Goal: Check status: Check status

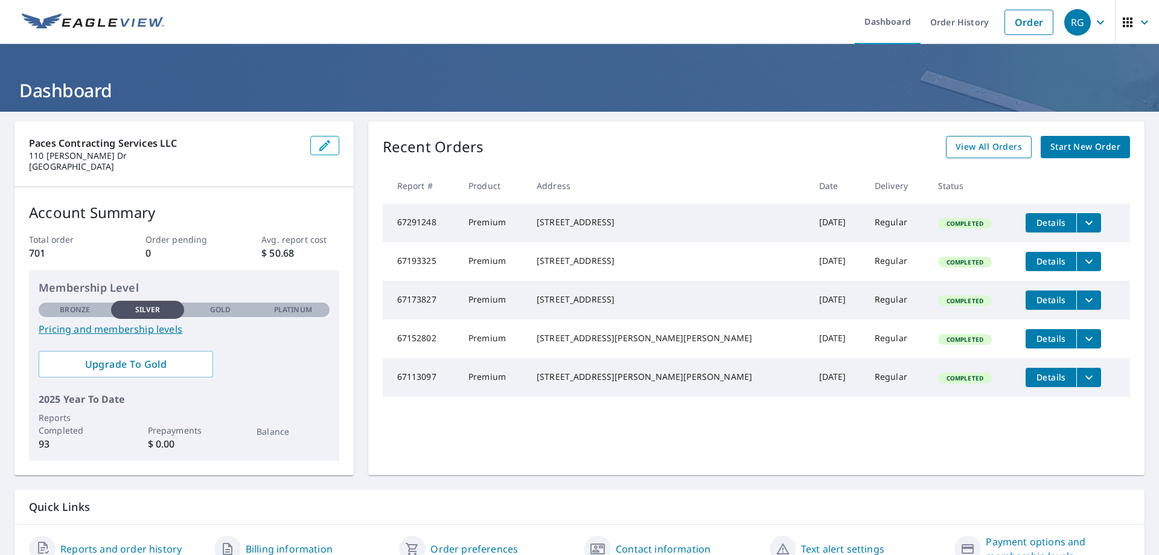
click at [983, 155] on link "View All Orders" at bounding box center [989, 147] width 86 height 22
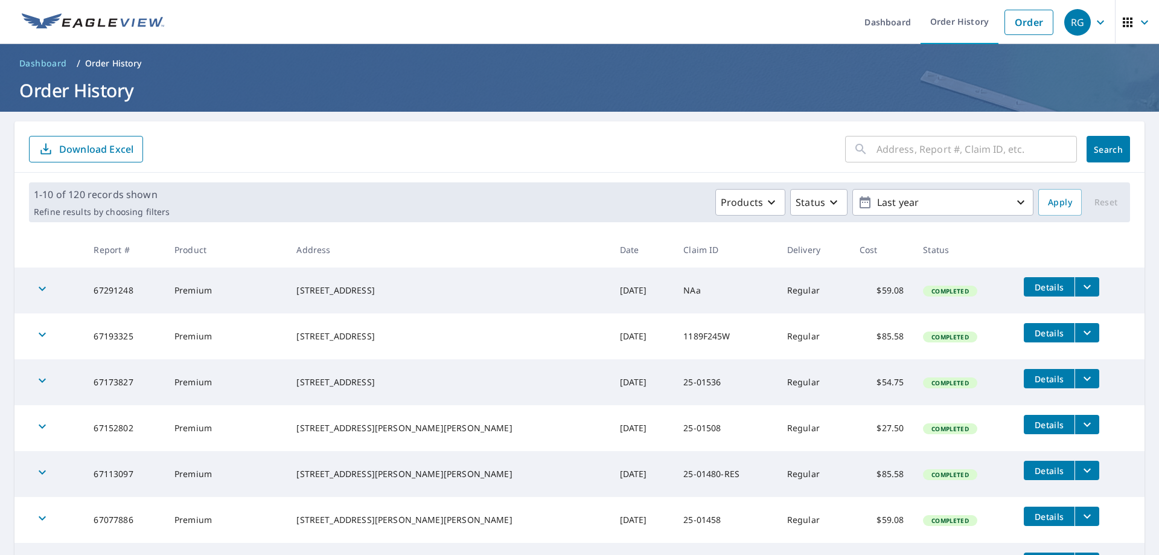
scroll to position [60, 0]
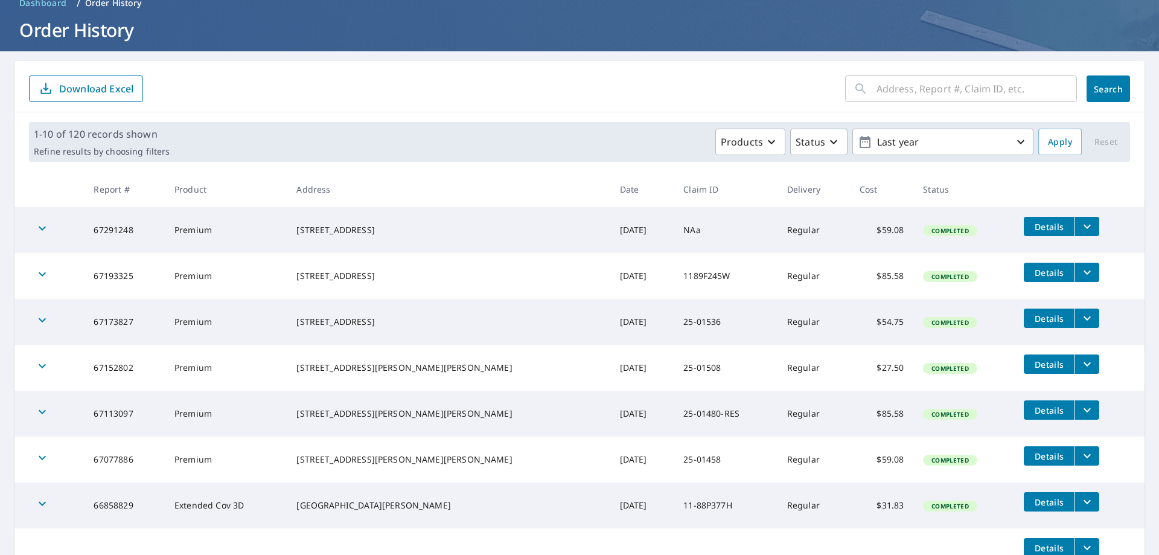
click at [1080, 224] on icon "filesDropdownBtn-67291248" at bounding box center [1087, 226] width 14 height 14
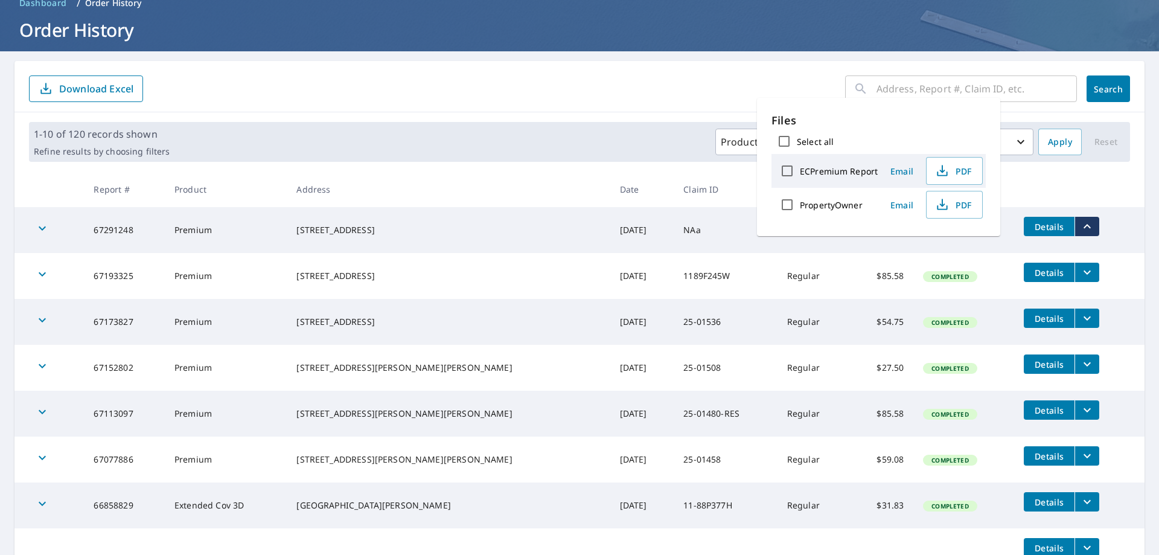
click at [823, 141] on label "Select all" at bounding box center [815, 141] width 37 height 11
click at [797, 141] on input "Select all" at bounding box center [783, 141] width 25 height 25
checkbox input "true"
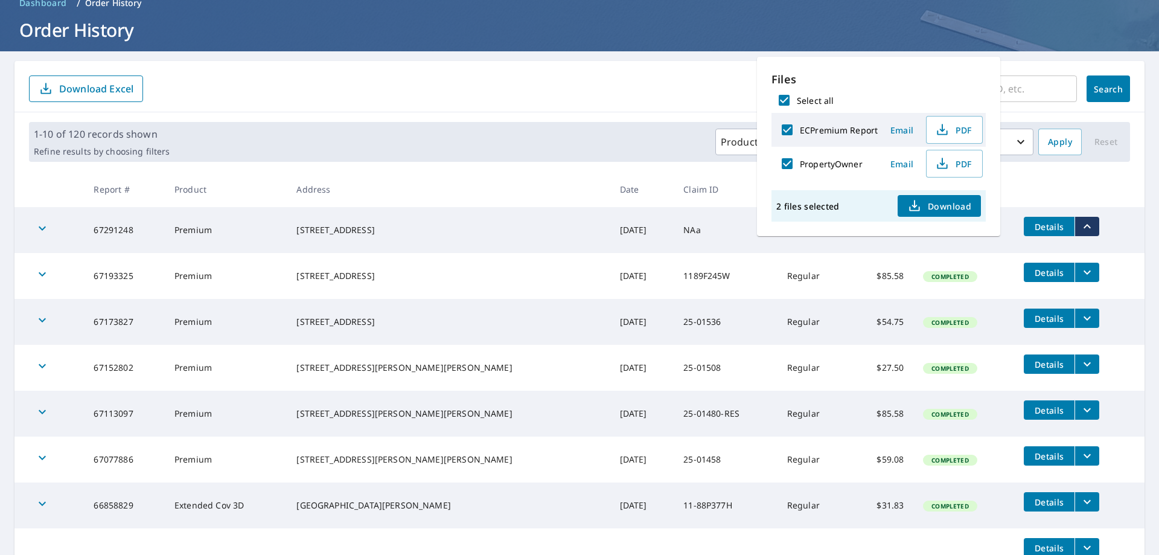
click at [918, 204] on icon "button" at bounding box center [914, 206] width 14 height 14
click at [687, 38] on h1 "Order History" at bounding box center [579, 30] width 1130 height 25
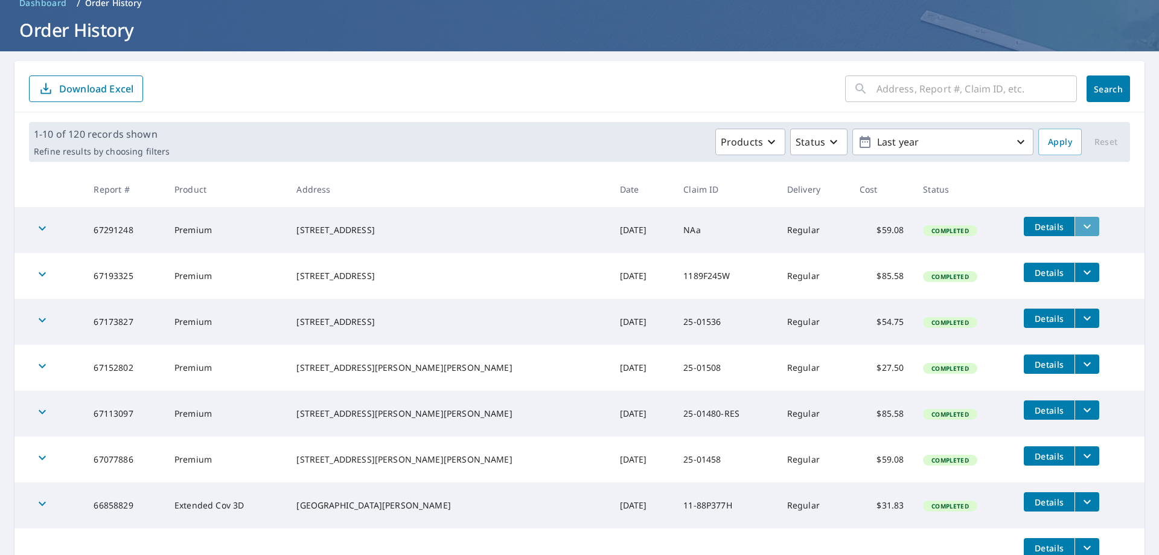
click at [1075, 226] on button "filesDropdownBtn-67291248" at bounding box center [1087, 226] width 25 height 19
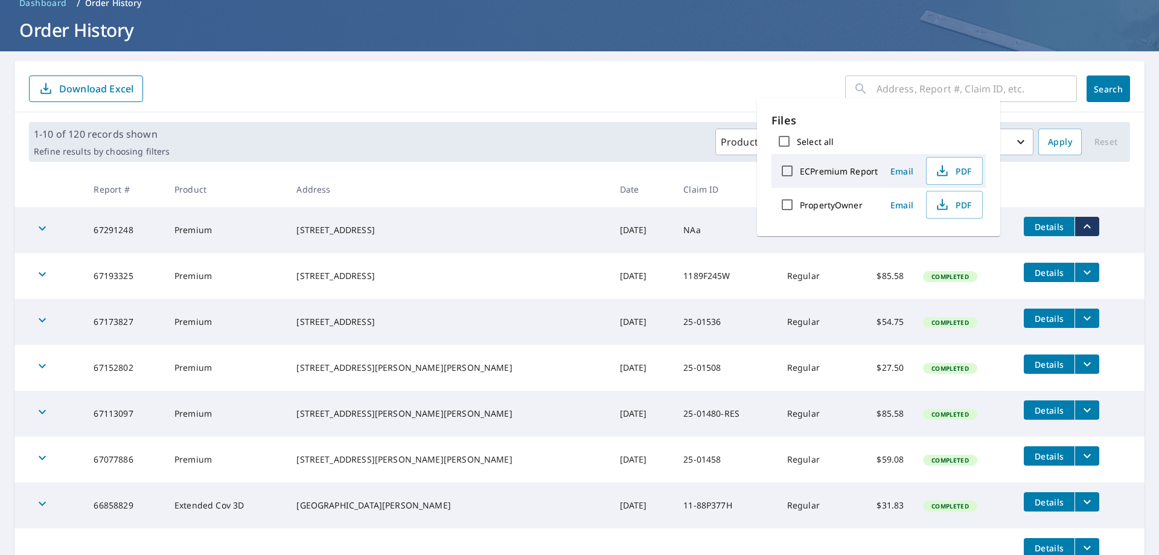
click at [1080, 229] on icon "filesDropdownBtn-67291248" at bounding box center [1087, 226] width 14 height 14
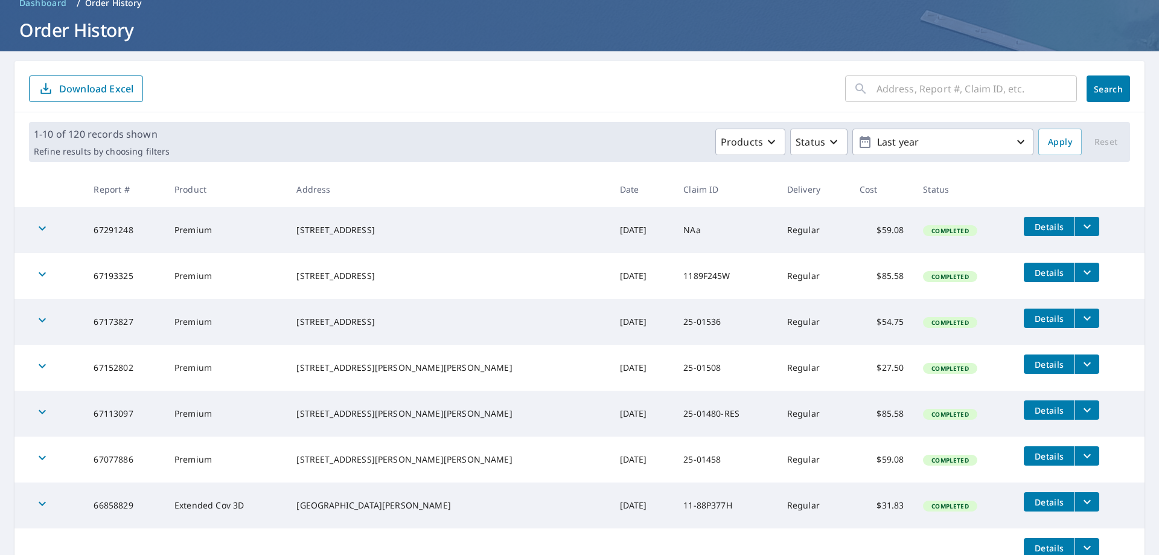
scroll to position [0, 0]
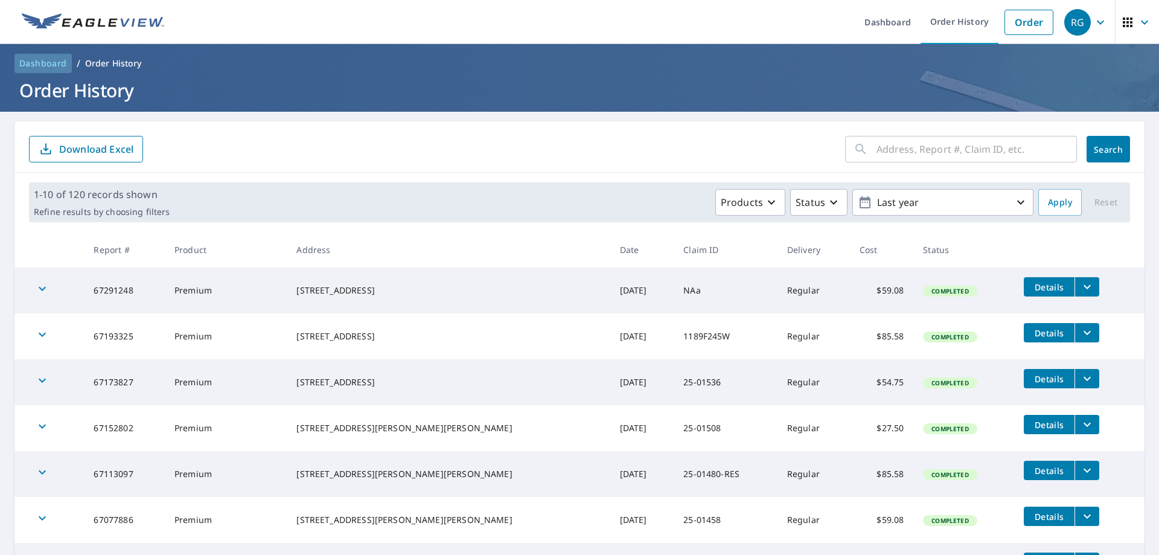
click at [46, 69] on span "Dashboard" at bounding box center [43, 63] width 48 height 12
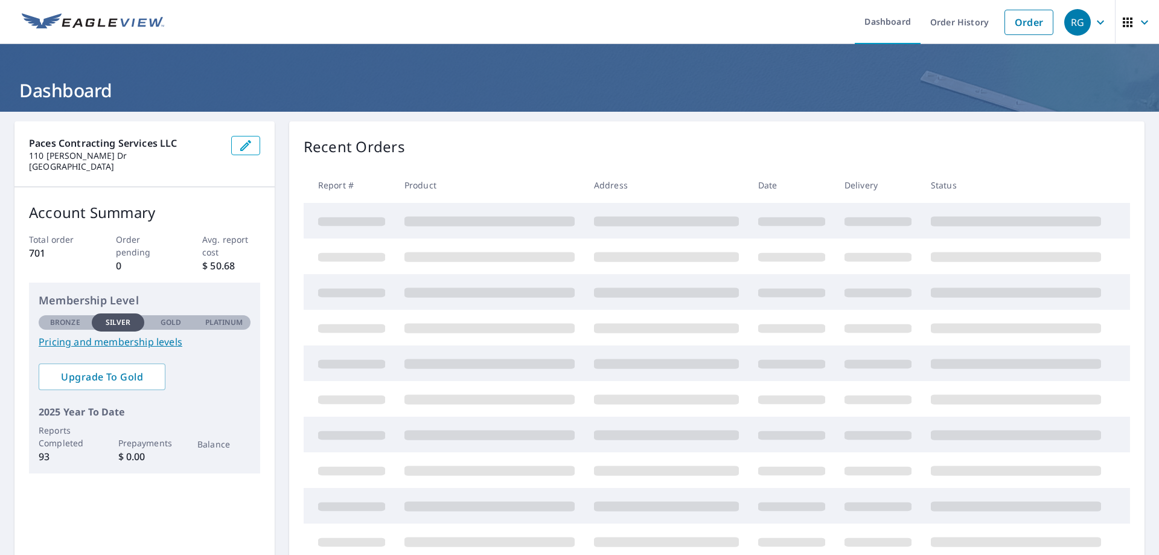
click at [1081, 24] on div "RG" at bounding box center [1077, 22] width 27 height 27
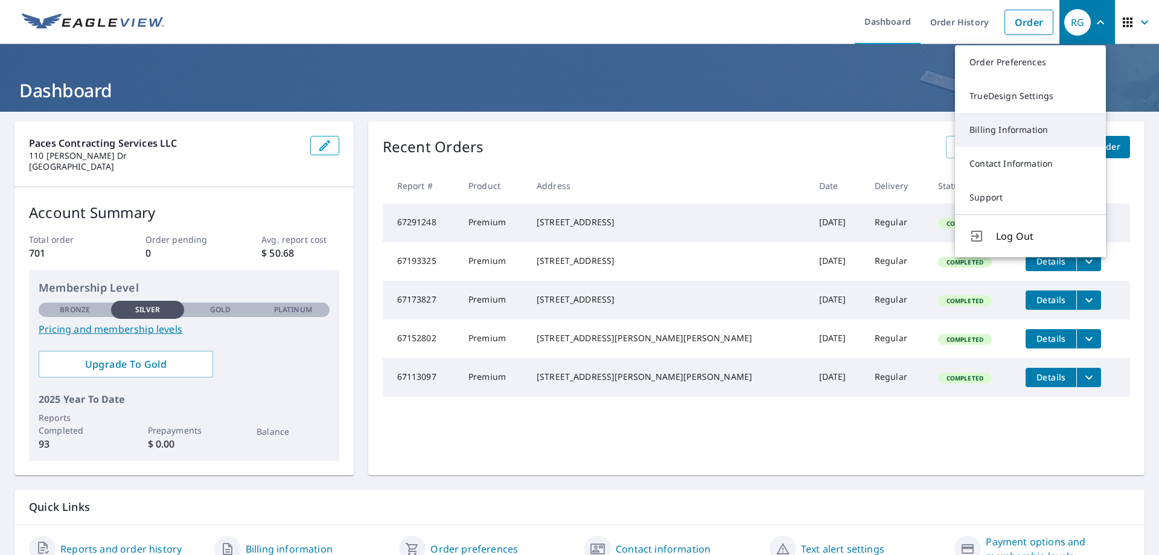
click at [1046, 134] on link "Billing Information" at bounding box center [1030, 130] width 151 height 34
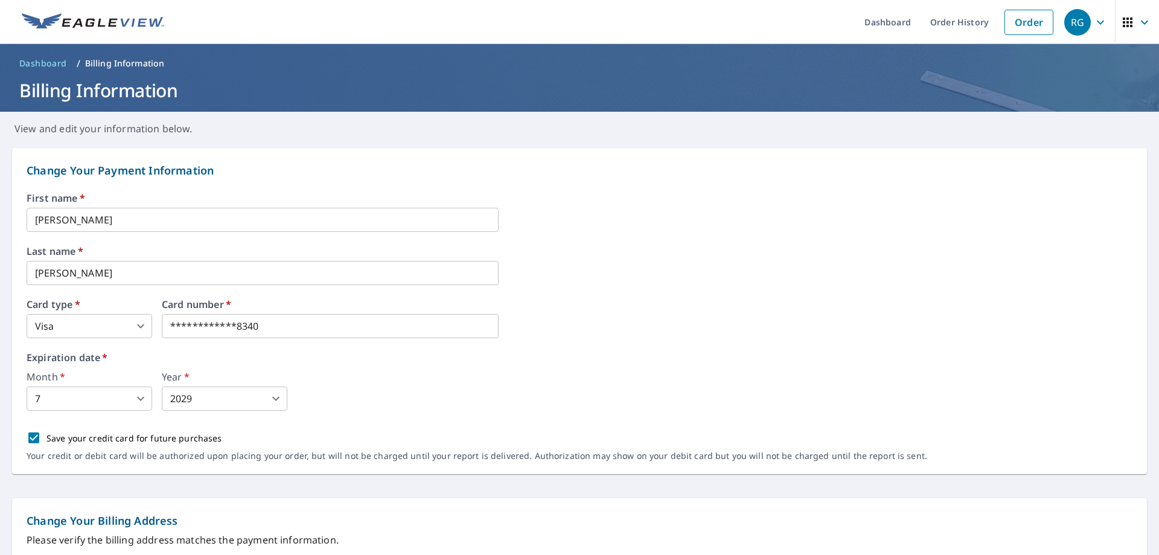
click at [38, 67] on span "Dashboard" at bounding box center [43, 63] width 48 height 12
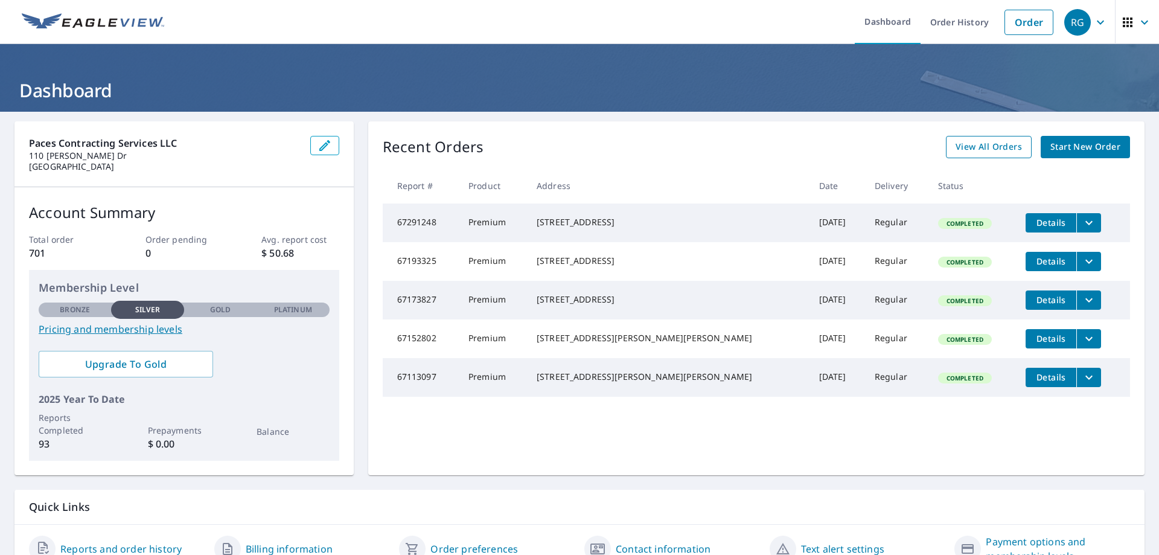
click at [985, 151] on span "View All Orders" at bounding box center [989, 146] width 66 height 15
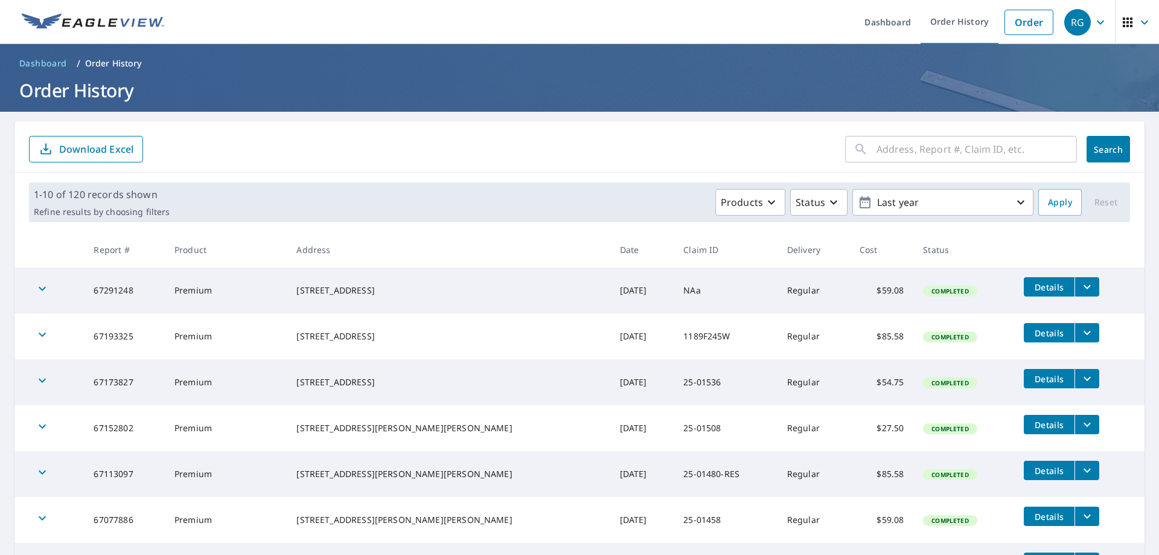
click at [1080, 290] on icon "filesDropdownBtn-67291248" at bounding box center [1087, 286] width 14 height 14
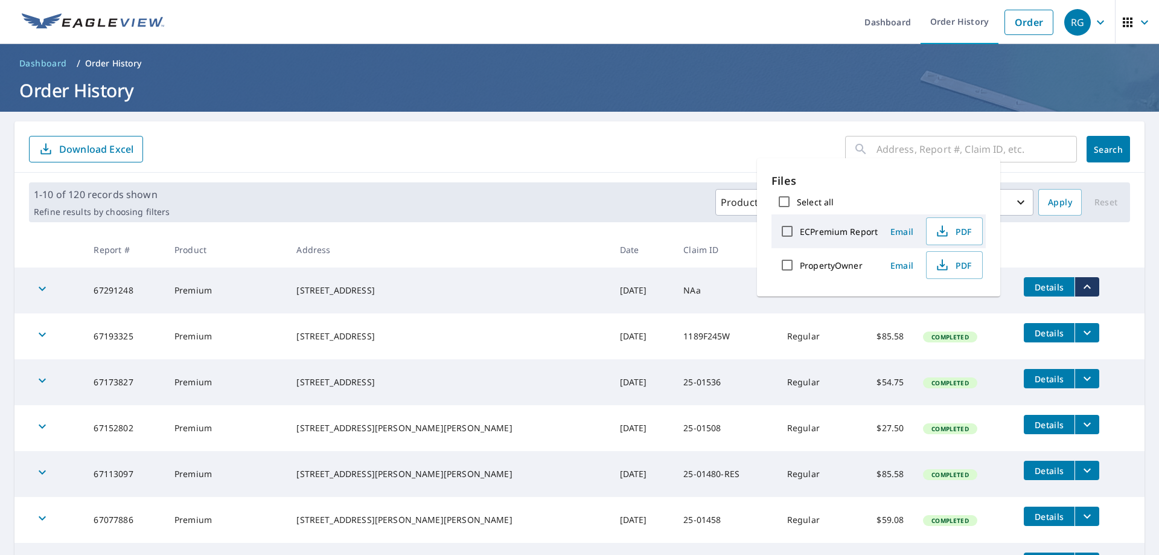
drag, startPoint x: 557, startPoint y: 107, endPoint x: 426, endPoint y: 110, distance: 131.6
click at [557, 107] on header "Dashboard / Order History Order History" at bounding box center [579, 78] width 1159 height 68
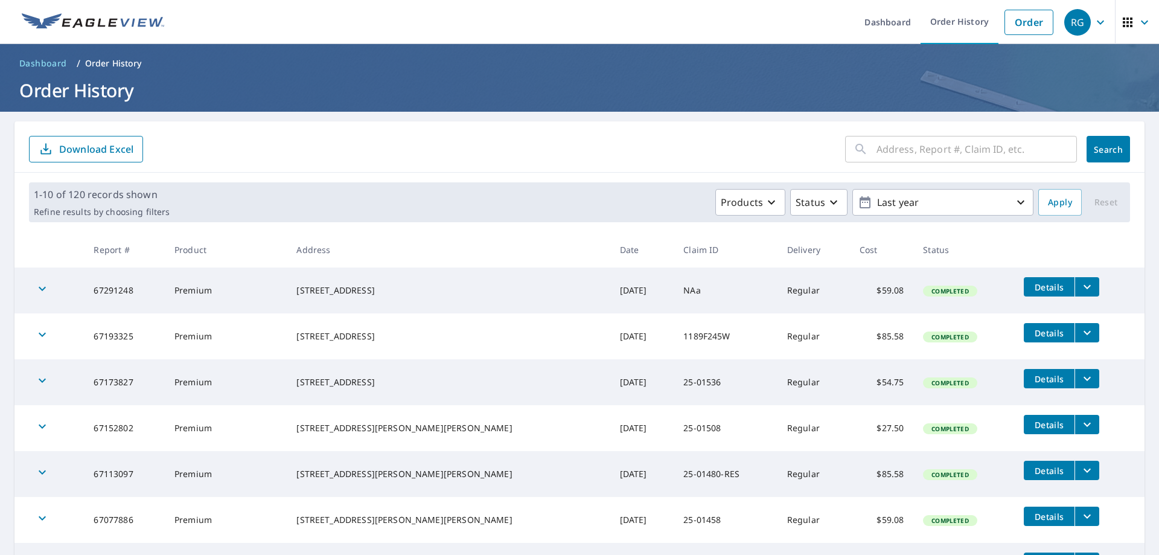
click at [38, 57] on span "Dashboard" at bounding box center [43, 63] width 48 height 12
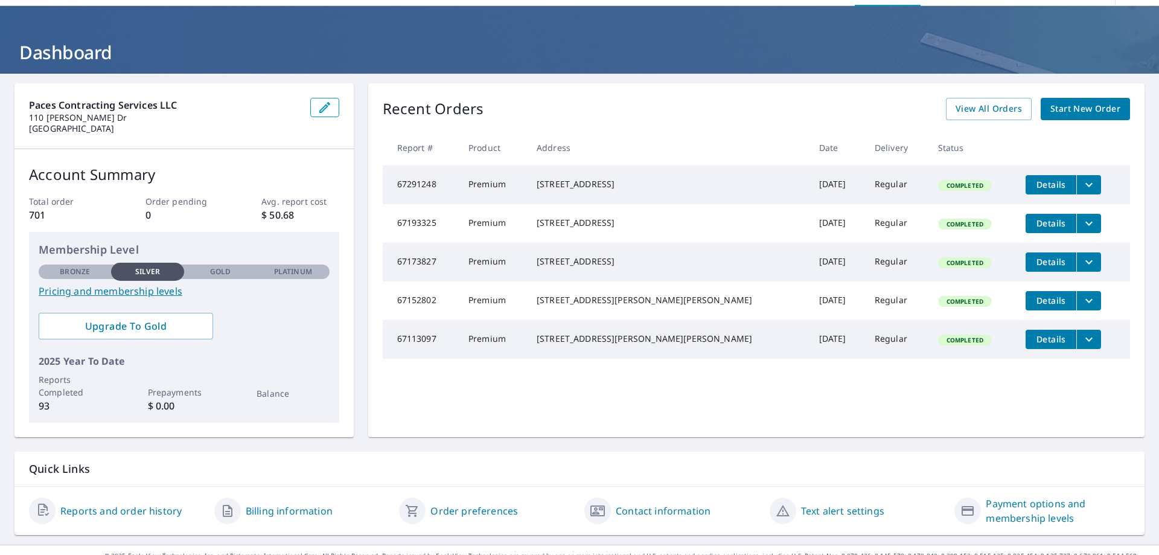
scroll to position [59, 0]
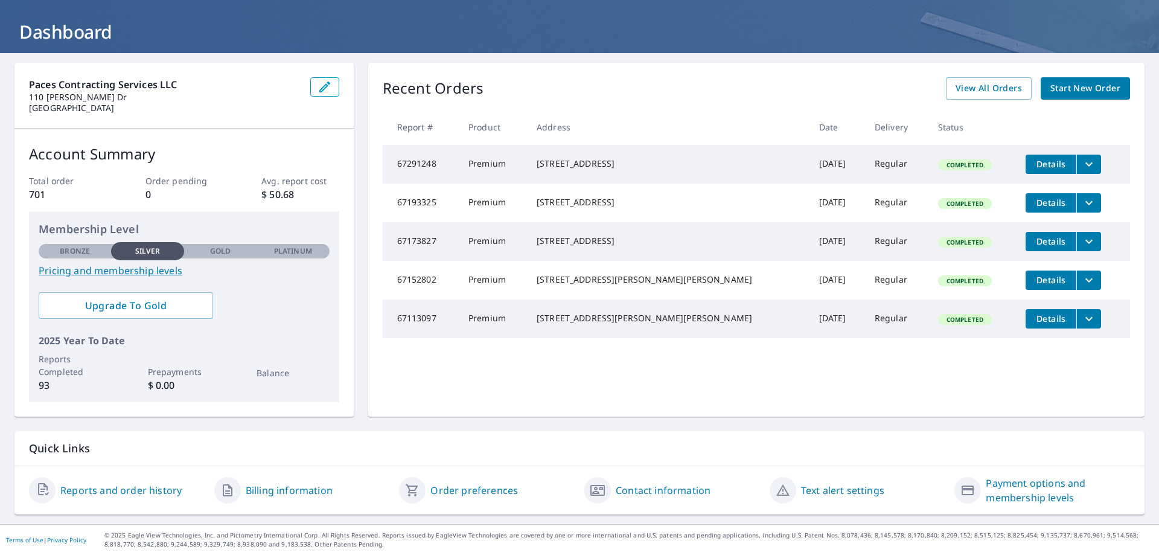
click at [628, 490] on link "Contact information" at bounding box center [663, 490] width 95 height 14
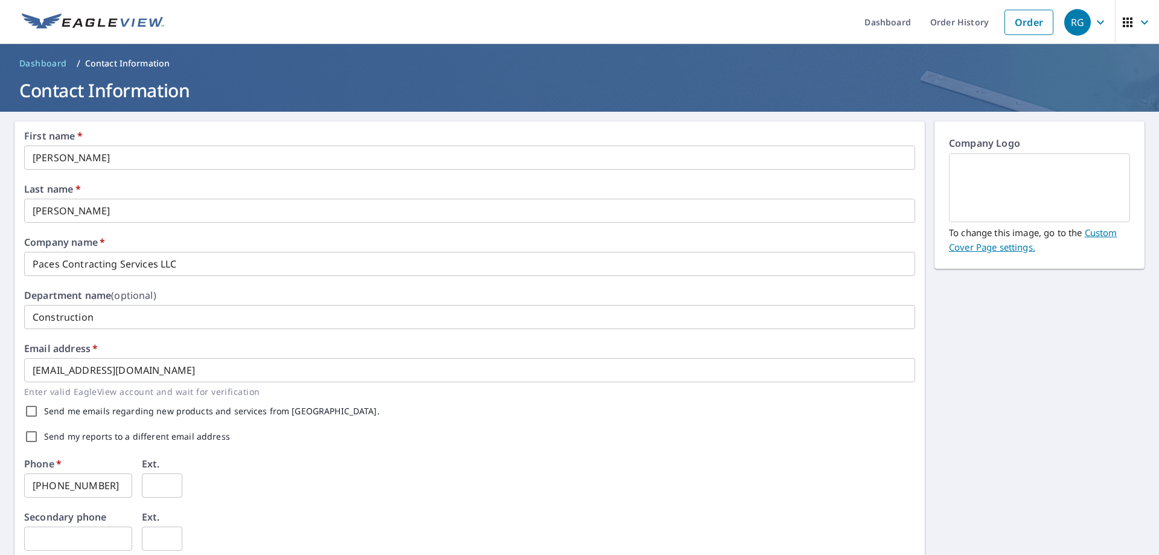
click at [46, 71] on link "Dashboard" at bounding box center [42, 63] width 57 height 19
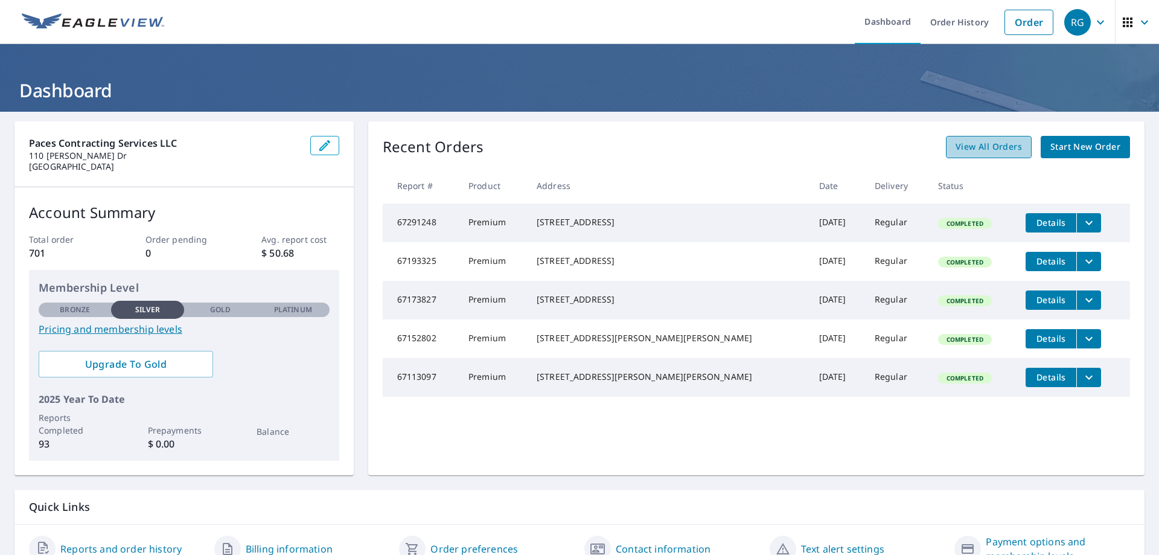
click at [968, 144] on span "View All Orders" at bounding box center [989, 146] width 66 height 15
